Goal: Task Accomplishment & Management: Complete application form

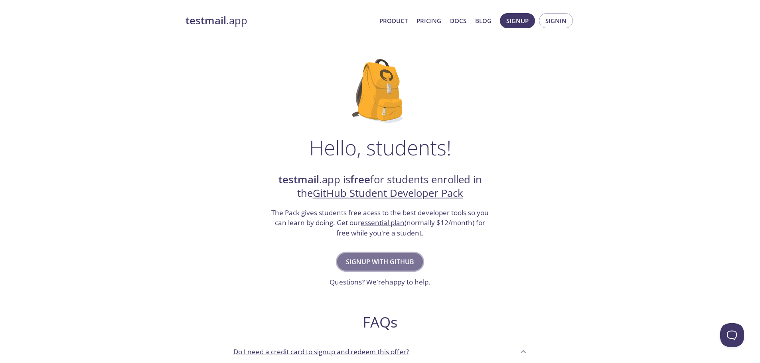
click at [374, 260] on span "Signup with GitHub" at bounding box center [380, 261] width 68 height 11
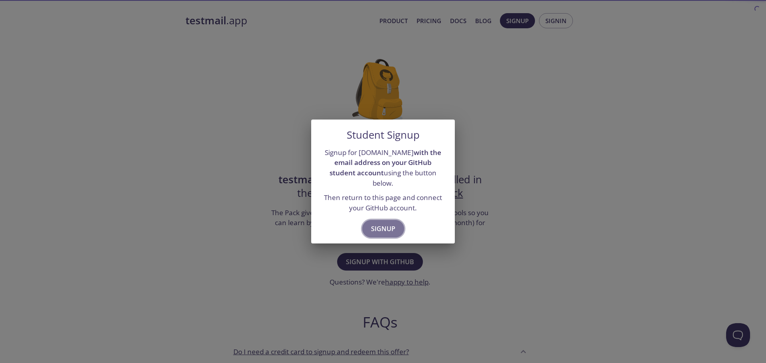
click at [387, 225] on span "Signup" at bounding box center [383, 228] width 24 height 11
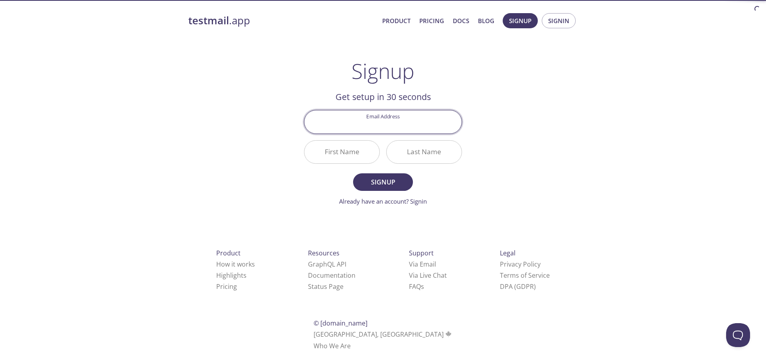
click at [399, 126] on input "Email Address" at bounding box center [382, 121] width 157 height 23
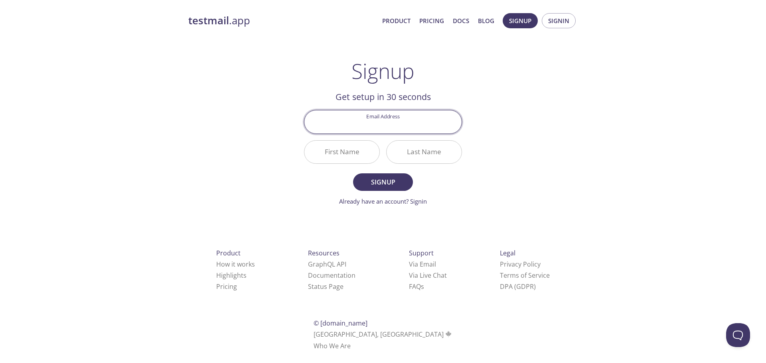
type input "[EMAIL_ADDRESS][DOMAIN_NAME]"
click at [353, 156] on input "First Name" at bounding box center [341, 152] width 75 height 23
type input "S"
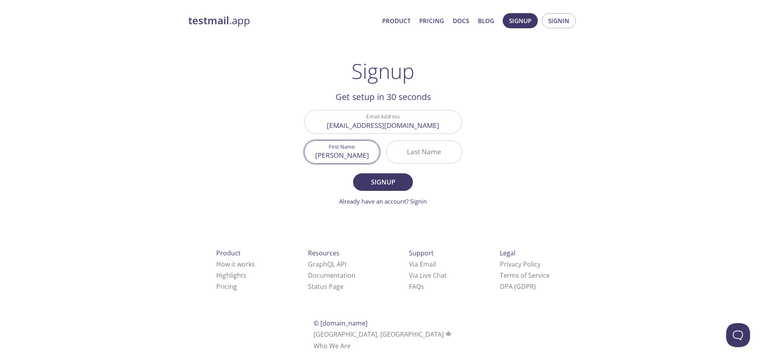
type input "[PERSON_NAME]"
click at [353, 173] on button "Signup" at bounding box center [383, 182] width 60 height 18
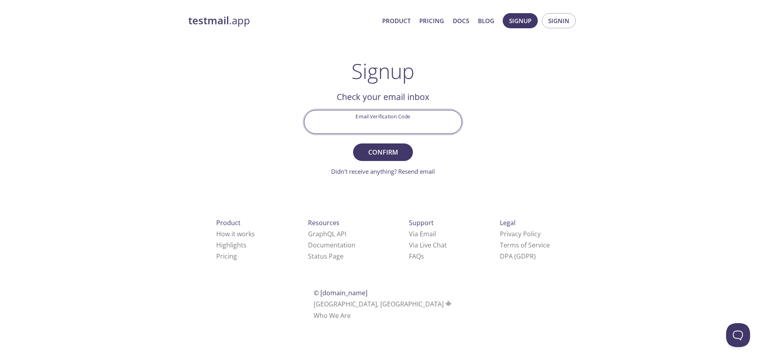
click at [390, 128] on input "Email Verification Code" at bounding box center [382, 121] width 157 height 23
paste input "KT5UP26"
type input "KT5UP26"
click at [404, 156] on span "Confirm" at bounding box center [383, 152] width 42 height 11
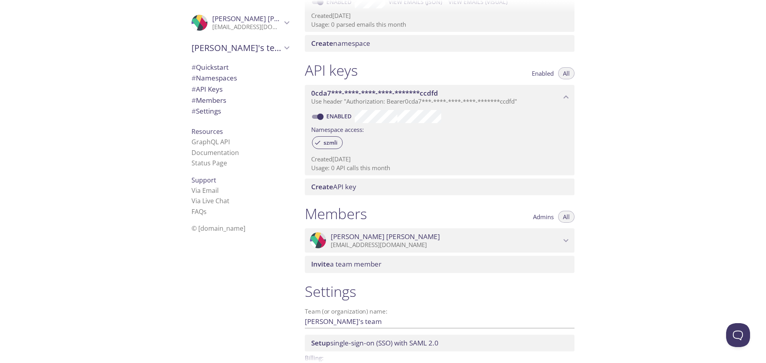
scroll to position [84, 0]
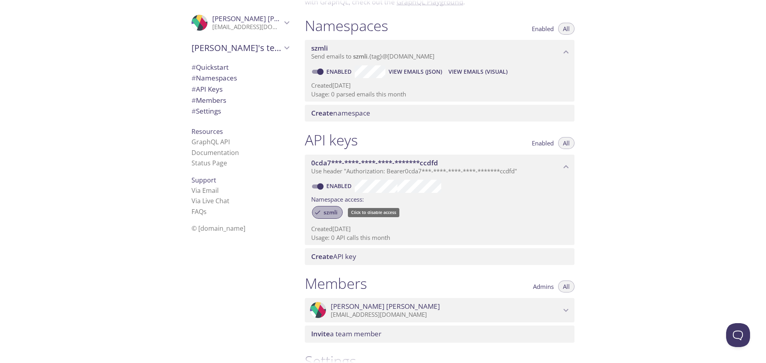
click at [325, 213] on span "szmli" at bounding box center [331, 212] width 24 height 7
click at [324, 213] on span "szmli" at bounding box center [331, 212] width 24 height 7
click at [476, 74] on span "View Emails (Visual)" at bounding box center [477, 72] width 59 height 10
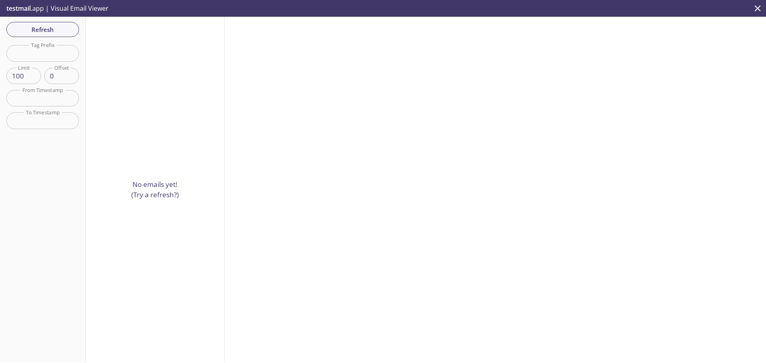
click at [41, 53] on input "text" at bounding box center [42, 53] width 73 height 16
click at [31, 96] on input "text" at bounding box center [42, 98] width 73 height 16
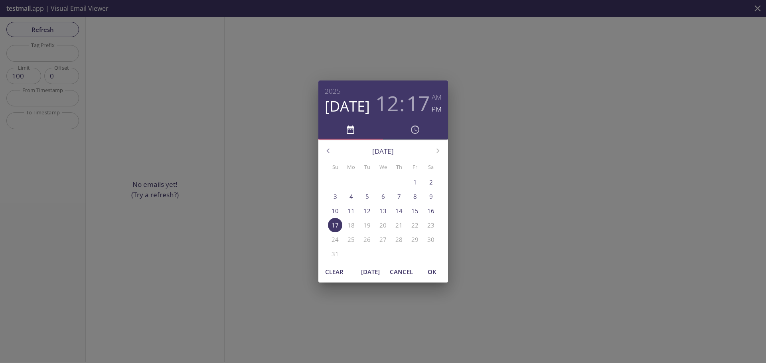
click at [331, 270] on span "Clear" at bounding box center [334, 272] width 19 height 10
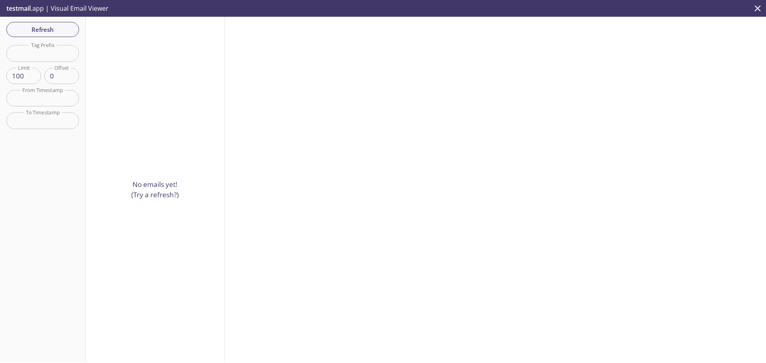
click at [764, 9] on button "close" at bounding box center [757, 8] width 17 height 17
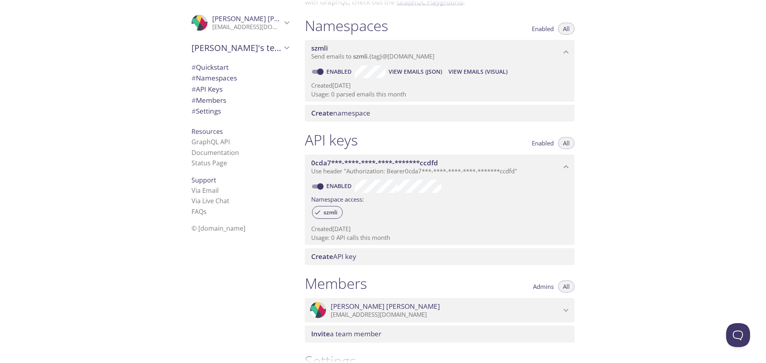
click at [218, 79] on span "# Namespaces" at bounding box center [213, 77] width 45 height 9
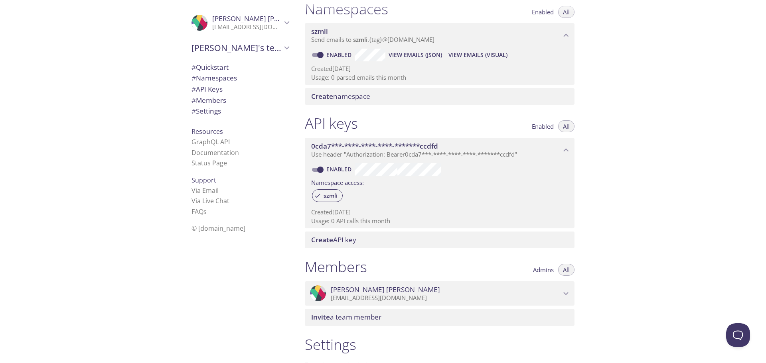
click at [407, 102] on div "Create namespace" at bounding box center [440, 96] width 270 height 17
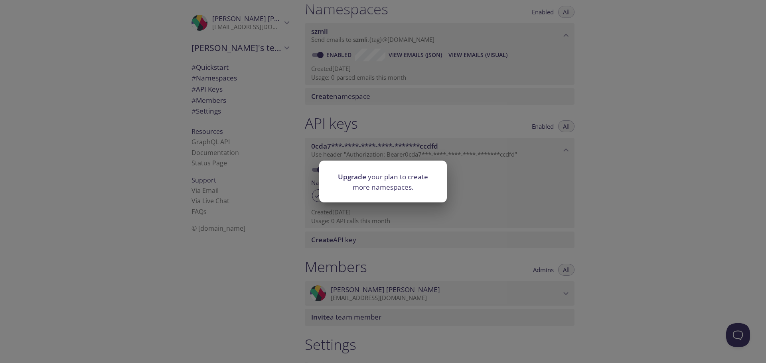
click at [447, 113] on div "Upgrade your plan to create more namespaces." at bounding box center [383, 181] width 766 height 363
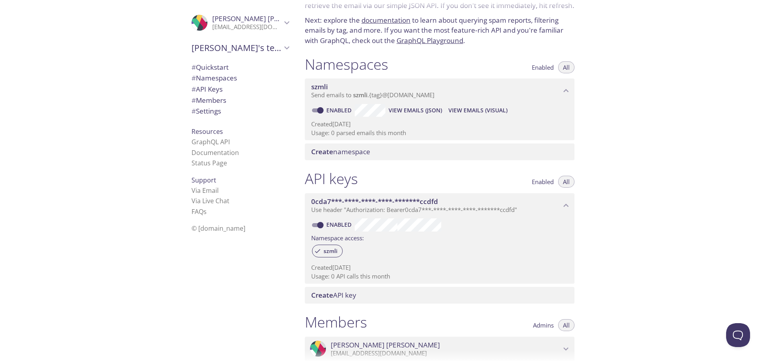
scroll to position [21, 0]
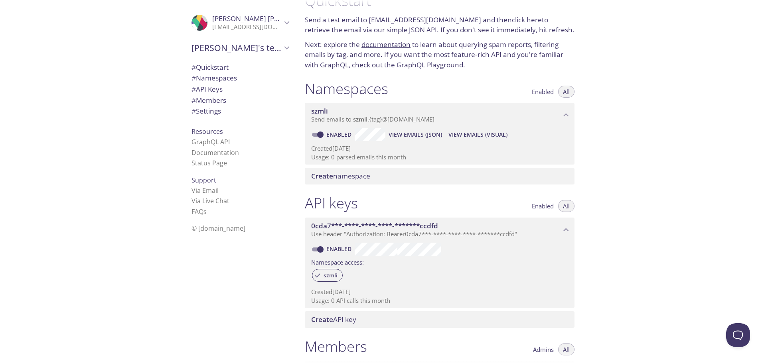
click at [408, 119] on span "Send emails to szmli . {tag} @inbox.testmail.app" at bounding box center [372, 119] width 123 height 8
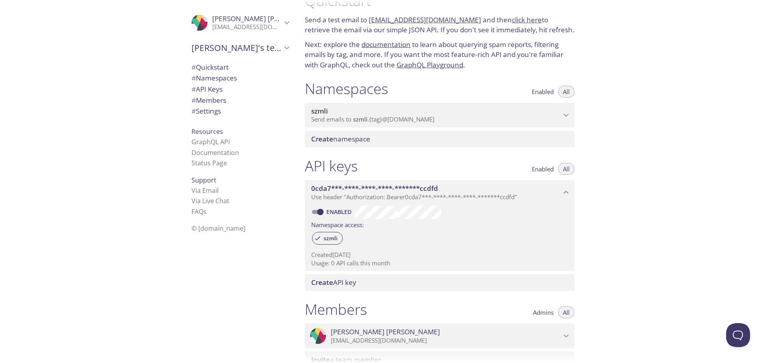
click at [408, 119] on span "Send emails to szmli . {tag} @inbox.testmail.app" at bounding box center [372, 119] width 123 height 8
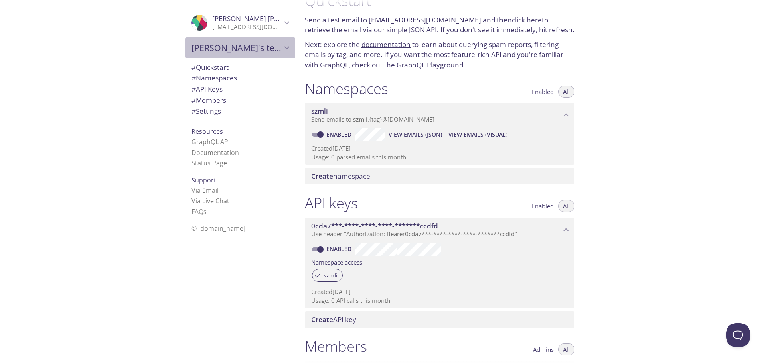
click at [249, 51] on span "Shivansh's team" at bounding box center [236, 47] width 90 height 11
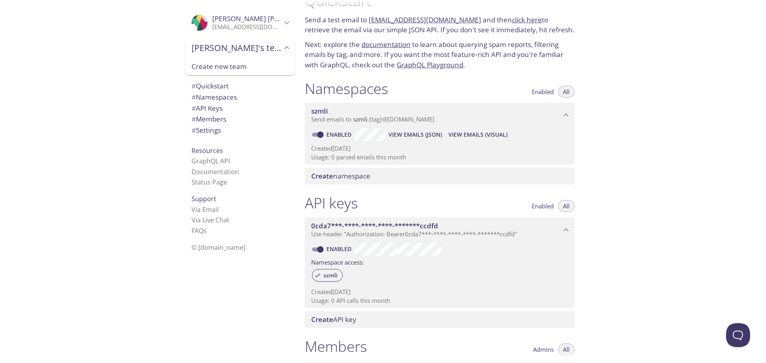
click at [249, 51] on span "Shivansh's team" at bounding box center [236, 47] width 90 height 11
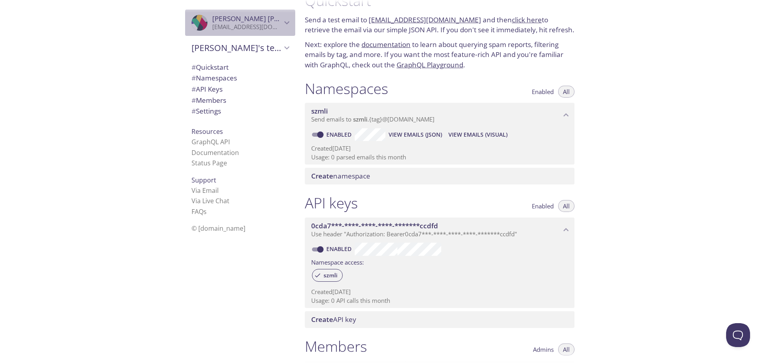
click at [260, 29] on p "[EMAIL_ADDRESS][DOMAIN_NAME]" at bounding box center [246, 27] width 69 height 8
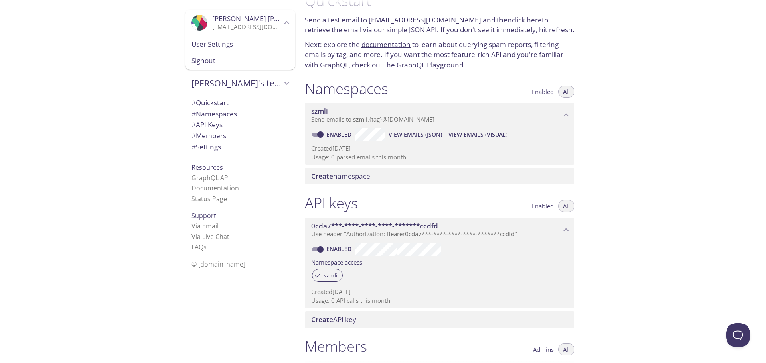
click at [256, 43] on span "User Settings" at bounding box center [239, 44] width 97 height 10
